Goal: Communication & Community: Answer question/provide support

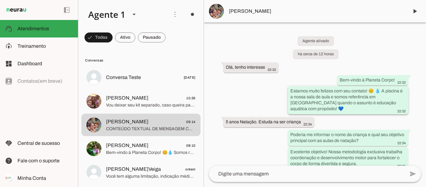
drag, startPoint x: 296, startPoint y: 107, endPoint x: 288, endPoint y: 91, distance: 18.0
click at [288, 91] on whatsapp-message-bubble "Estamos muito felizes com seu contato! 😊 💧 A piscina é a nossa sala de aula e s…" at bounding box center [348, 100] width 120 height 28
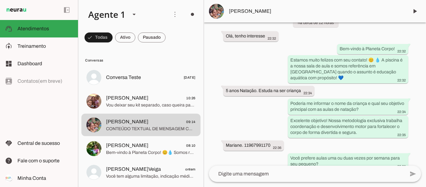
scroll to position [37, 0]
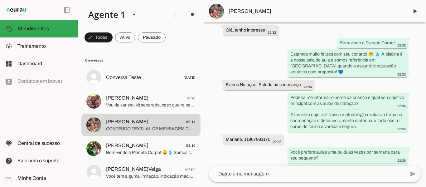
drag, startPoint x: 294, startPoint y: 98, endPoint x: 375, endPoint y: 109, distance: 81.9
click at [376, 110] on div "Agente ativado há cerca de 12 horas Olá, tenho interesse 22:32 Bem-vindo à Plan…" at bounding box center [315, 93] width 222 height 143
click at [271, 106] on div "Agente ativado há cerca de 12 horas Olá, tenho interesse 22:32 Bem-vindo à Plan…" at bounding box center [315, 93] width 222 height 143
drag, startPoint x: 290, startPoint y: 97, endPoint x: 376, endPoint y: 102, distance: 85.4
click at [376, 102] on div "Poderia me informar o nome da criança e qual seu objetivo principal com as aula…" at bounding box center [349, 101] width 116 height 14
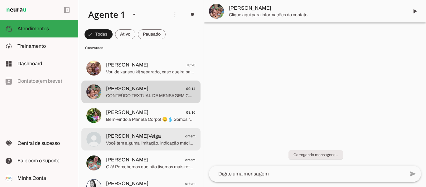
scroll to position [0, 0]
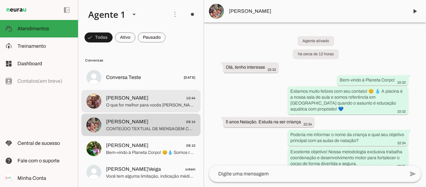
click at [136, 105] on span "O que for melhor para vocês [PERSON_NAME], já deixei separado e com o nome da […" at bounding box center [151, 105] width 90 height 6
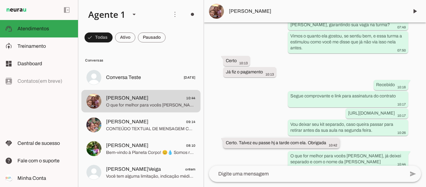
scroll to position [2152, 0]
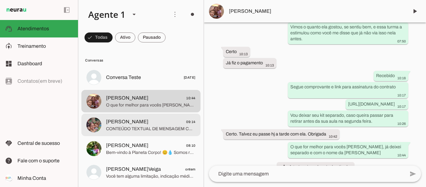
click at [149, 126] on span "CONTEÚDO TEXTUAL DE MENSAGEM COM IMAGEM (URL https://f004.backblazeb2.com/file/…" at bounding box center [151, 129] width 90 height 6
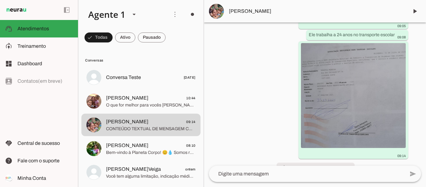
scroll to position [1444, 0]
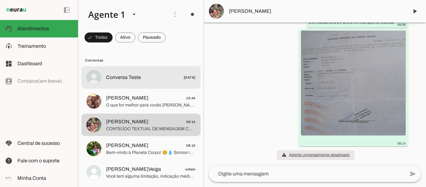
click at [130, 84] on md-item "Conversa Teste 17/06/2025" at bounding box center [140, 77] width 119 height 22
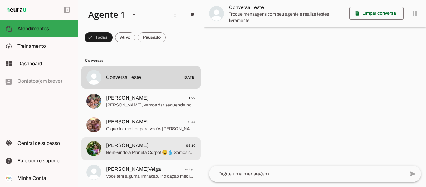
click at [129, 151] on span "Bem-vindo à Planeta Corpo! 😊💧 Somos referência em [GEOGRAPHIC_DATA] em atividad…" at bounding box center [151, 153] width 90 height 6
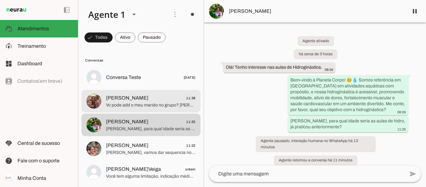
click at [133, 106] on span "Vc pode add o meu marido no grupo? [PERSON_NAME] 47 991961278" at bounding box center [151, 105] width 90 height 6
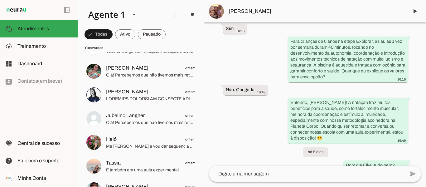
scroll to position [704, 0]
